Goal: Task Accomplishment & Management: Use online tool/utility

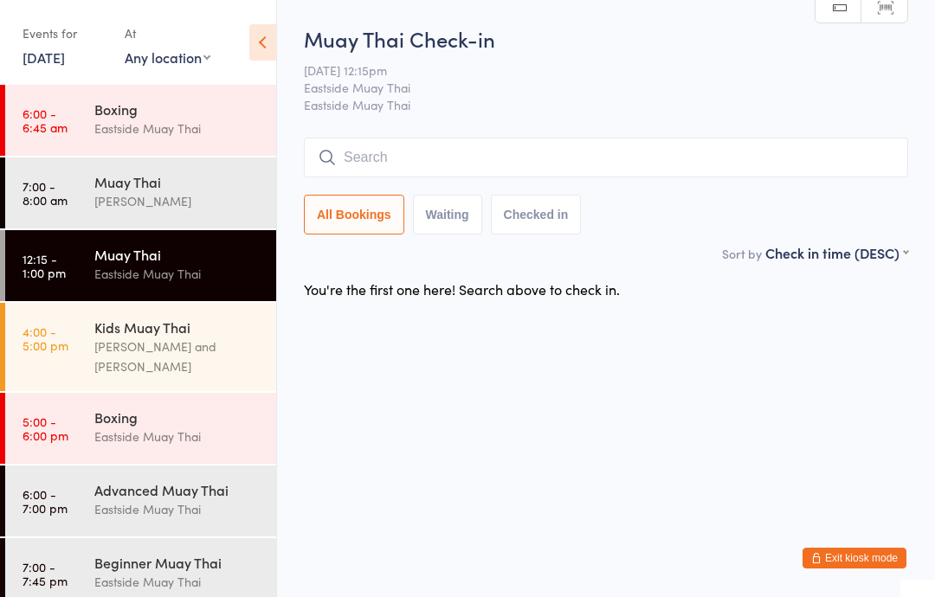
click at [515, 140] on input "search" at bounding box center [606, 158] width 604 height 40
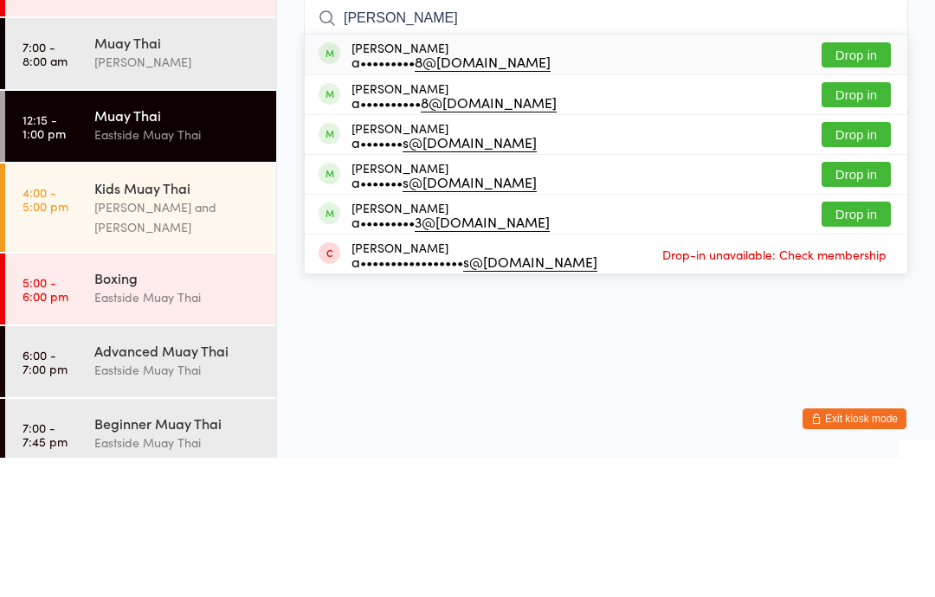
click at [884, 138] on input "andrea" at bounding box center [606, 158] width 604 height 40
type input "andrea"
click at [849, 182] on button "Drop in" at bounding box center [856, 194] width 69 height 25
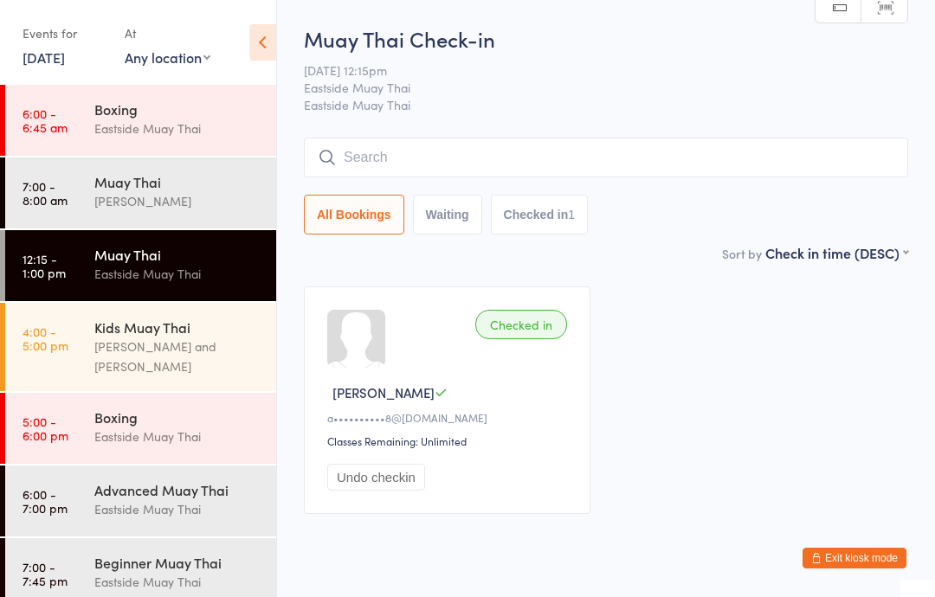
click at [621, 164] on input "search" at bounding box center [606, 158] width 604 height 40
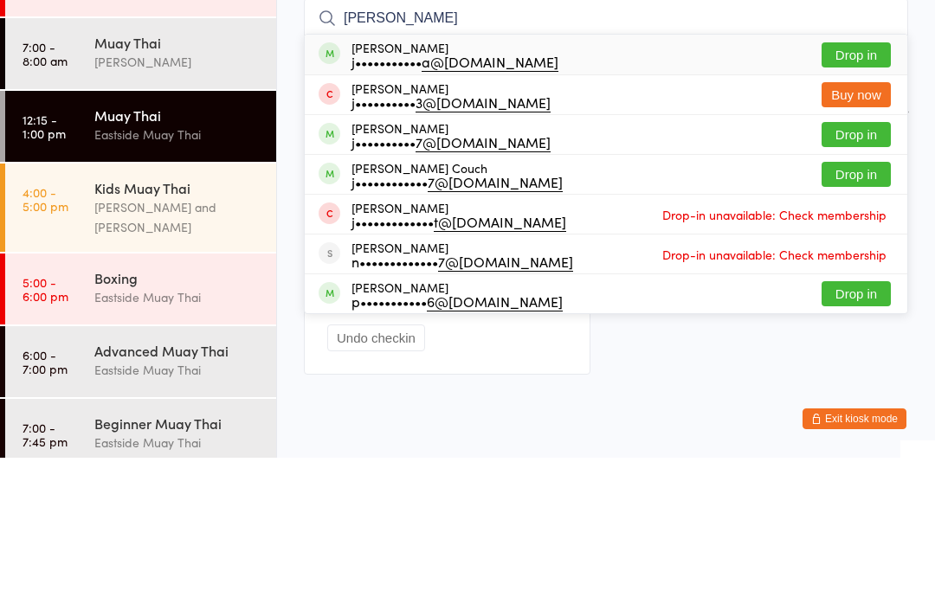
type input "jackie"
click at [871, 182] on button "Drop in" at bounding box center [856, 194] width 69 height 25
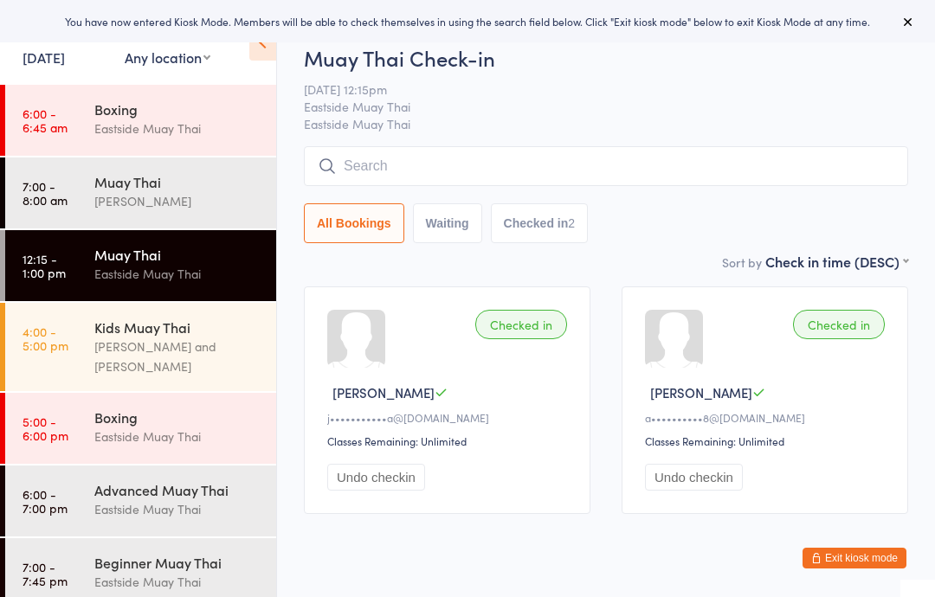
click at [704, 185] on input "search" at bounding box center [606, 166] width 604 height 40
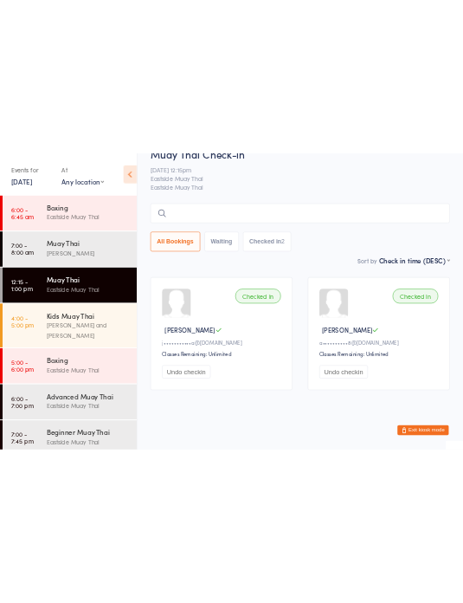
scroll to position [4, 0]
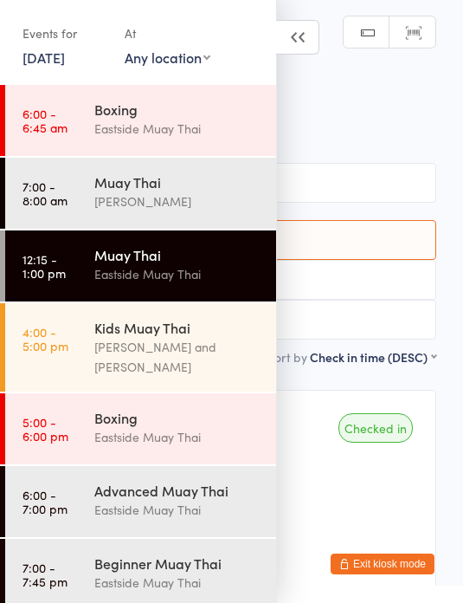
click at [387, 236] on button "All Bookings" at bounding box center [232, 240] width 410 height 40
click at [374, 148] on div "Muay Thai Check-in 13 Oct 12:15pm Eastside Muay Thai Eastside Muay Thai Manual …" at bounding box center [232, 198] width 410 height 299
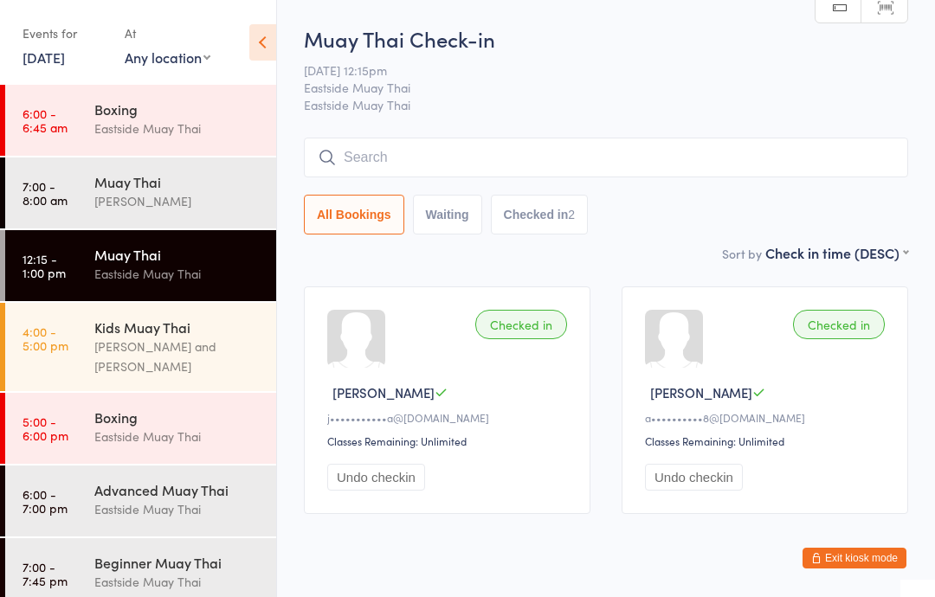
click at [678, 158] on input "search" at bounding box center [606, 158] width 604 height 40
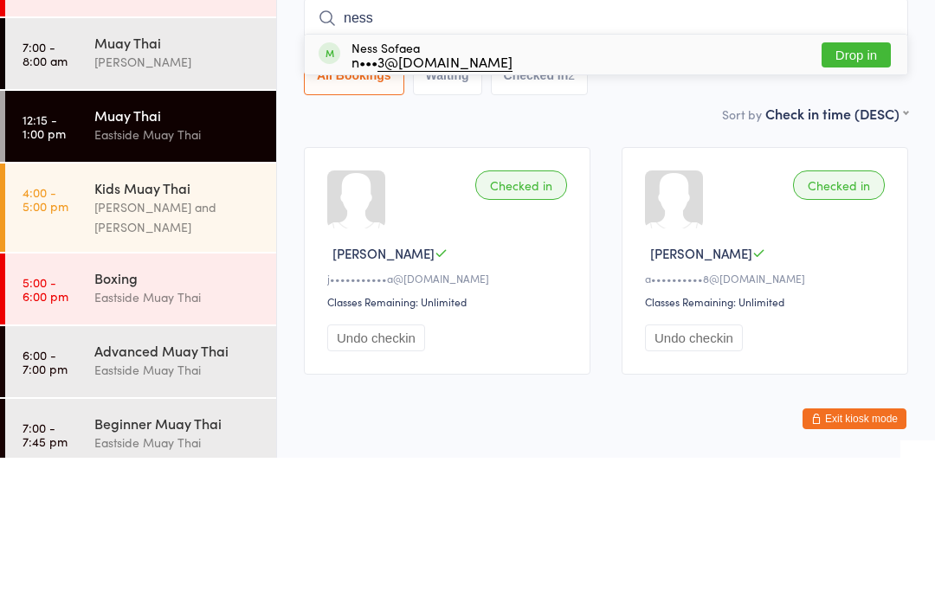
type input "ness"
click at [869, 182] on button "Drop in" at bounding box center [856, 194] width 69 height 25
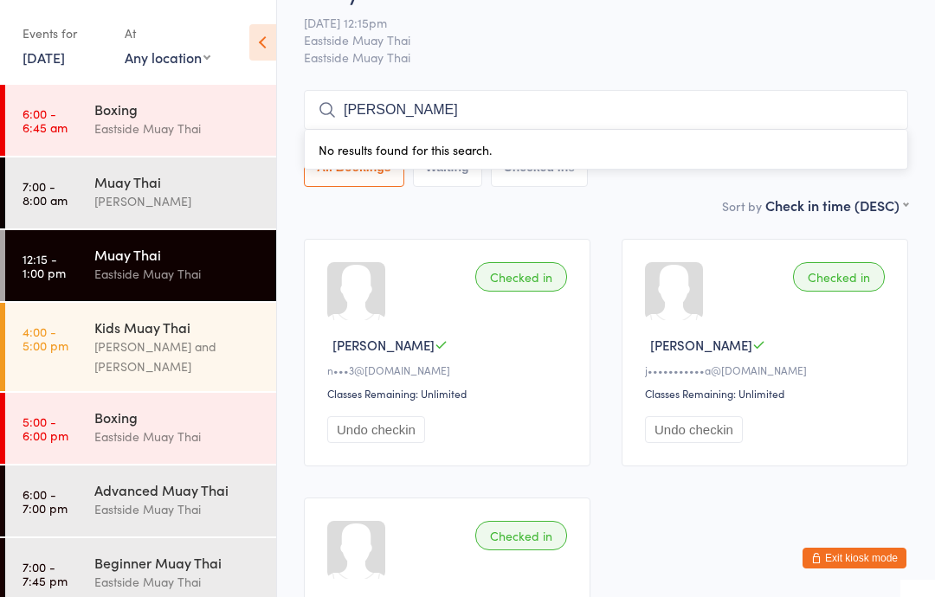
type input "jesse"
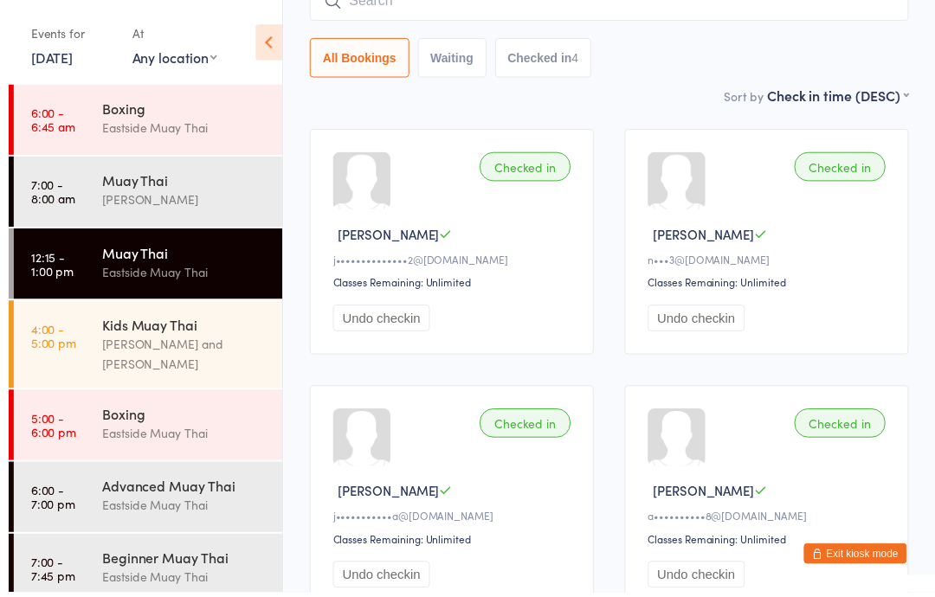
scroll to position [165, 0]
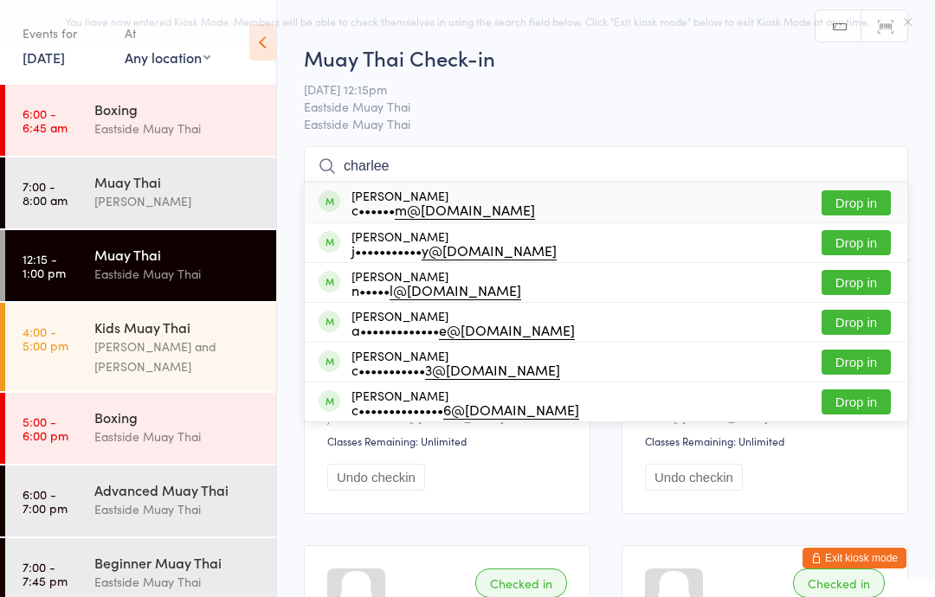
type input "charlee"
click at [877, 191] on button "Drop in" at bounding box center [856, 203] width 69 height 25
